Goal: Check status: Check status

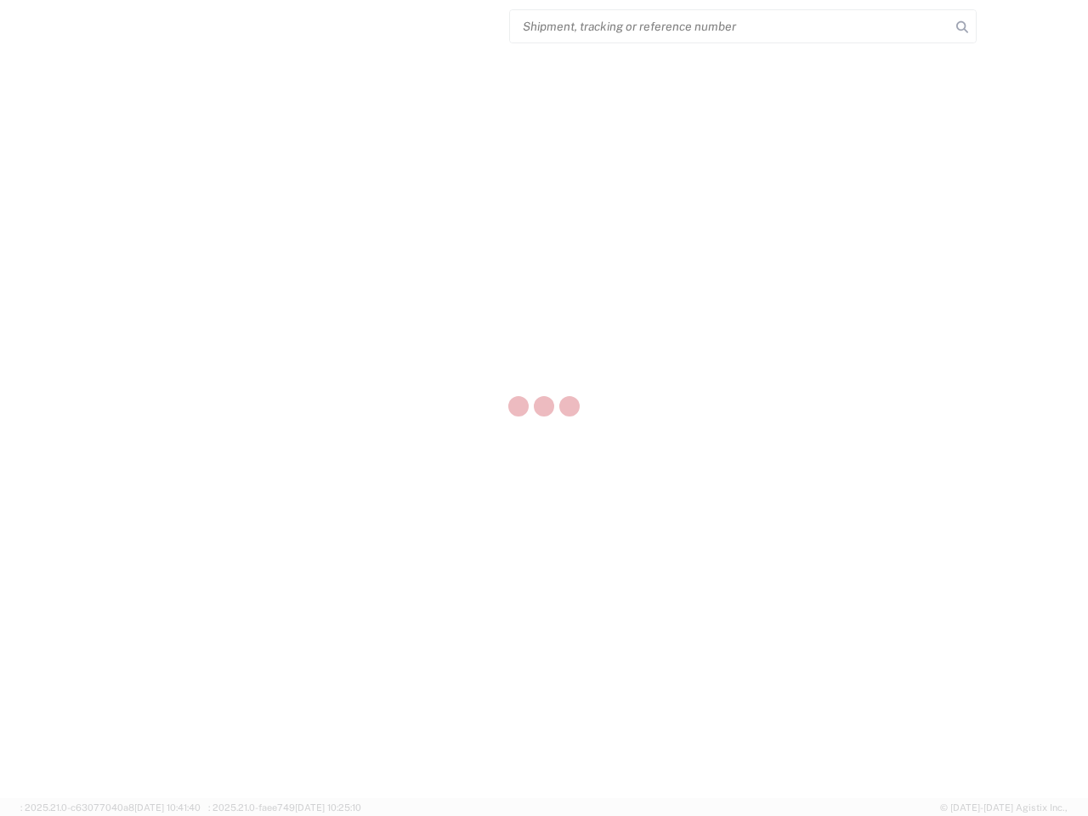
select select "US"
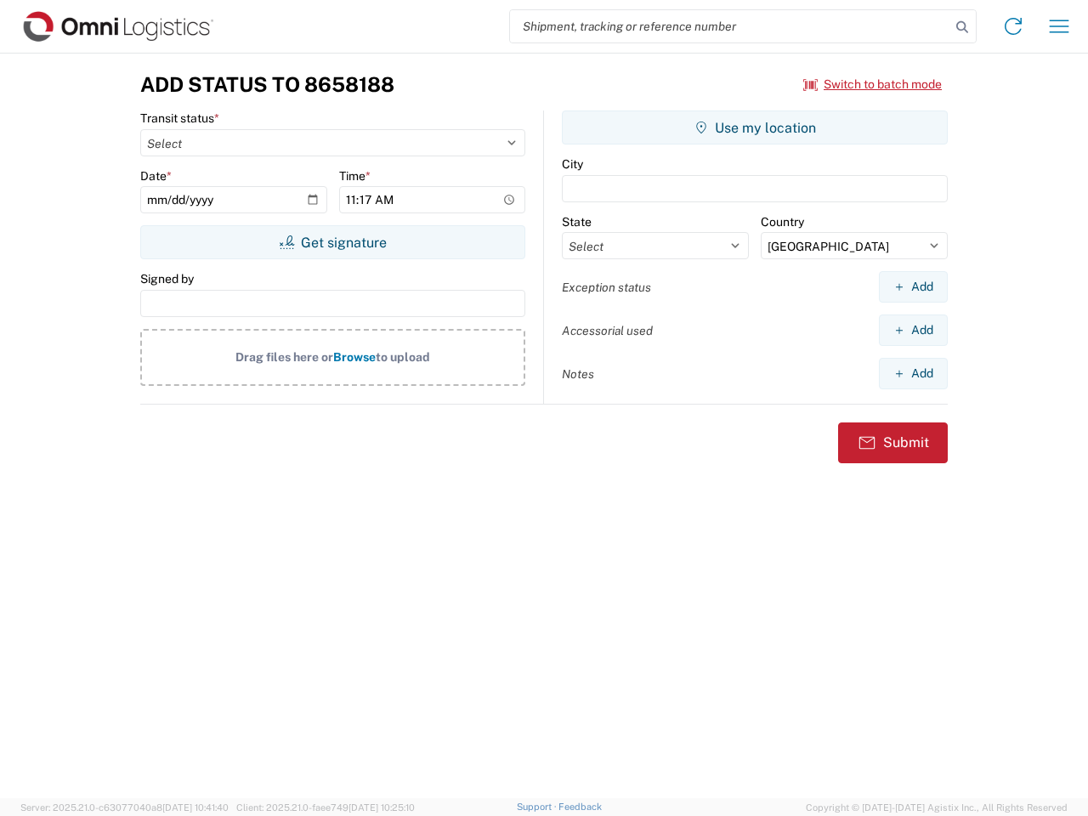
click at [730, 26] on input "search" at bounding box center [730, 26] width 440 height 32
click at [962, 27] on icon at bounding box center [962, 27] width 24 height 24
click at [1013, 26] on icon at bounding box center [1012, 26] width 27 height 27
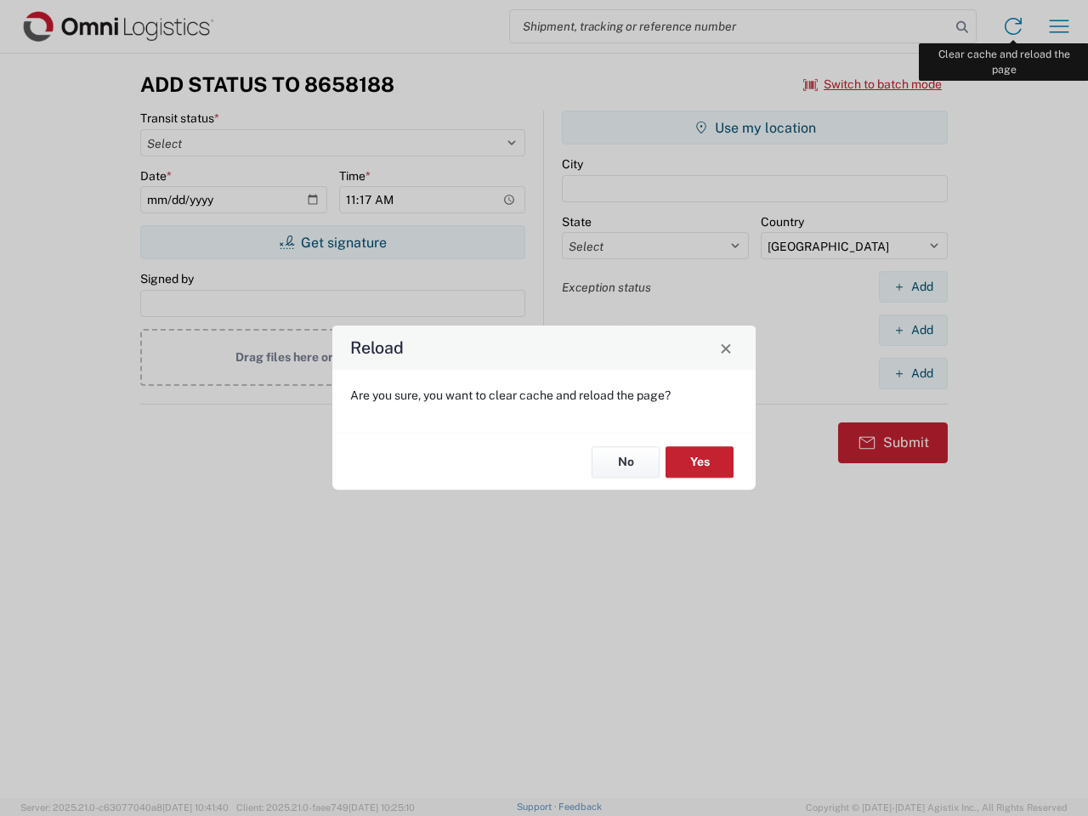
click at [1059, 26] on div "Reload Are you sure, you want to clear cache and reload the page? No Yes" at bounding box center [544, 408] width 1088 height 816
click at [873, 84] on div "Reload Are you sure, you want to clear cache and reload the page? No Yes" at bounding box center [544, 408] width 1088 height 816
click at [332, 242] on div "Reload Are you sure, you want to clear cache and reload the page? No Yes" at bounding box center [544, 408] width 1088 height 816
click at [754, 127] on div "Reload Are you sure, you want to clear cache and reload the page? No Yes" at bounding box center [544, 408] width 1088 height 816
click at [913, 286] on div "Reload Are you sure, you want to clear cache and reload the page? No Yes" at bounding box center [544, 408] width 1088 height 816
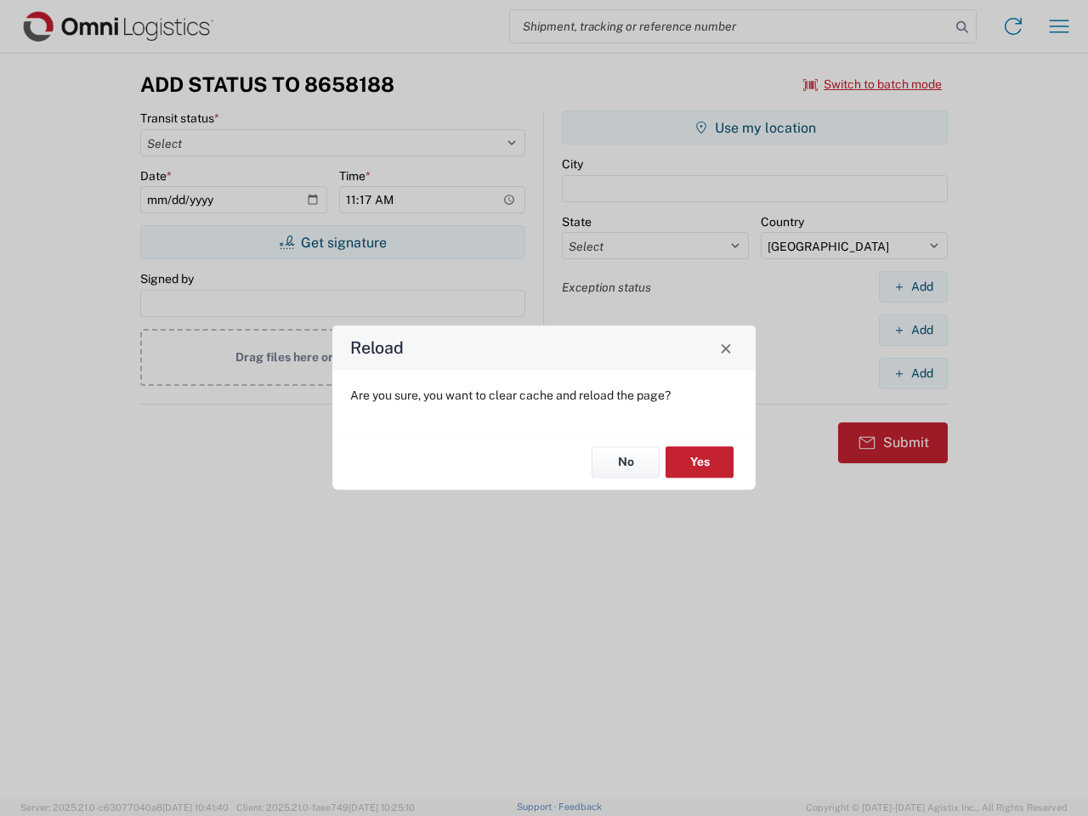
click at [913, 330] on div "Reload Are you sure, you want to clear cache and reload the page? No Yes" at bounding box center [544, 408] width 1088 height 816
click at [913, 373] on div "Reload Are you sure, you want to clear cache and reload the page? No Yes" at bounding box center [544, 408] width 1088 height 816
